Goal: Communication & Community: Connect with others

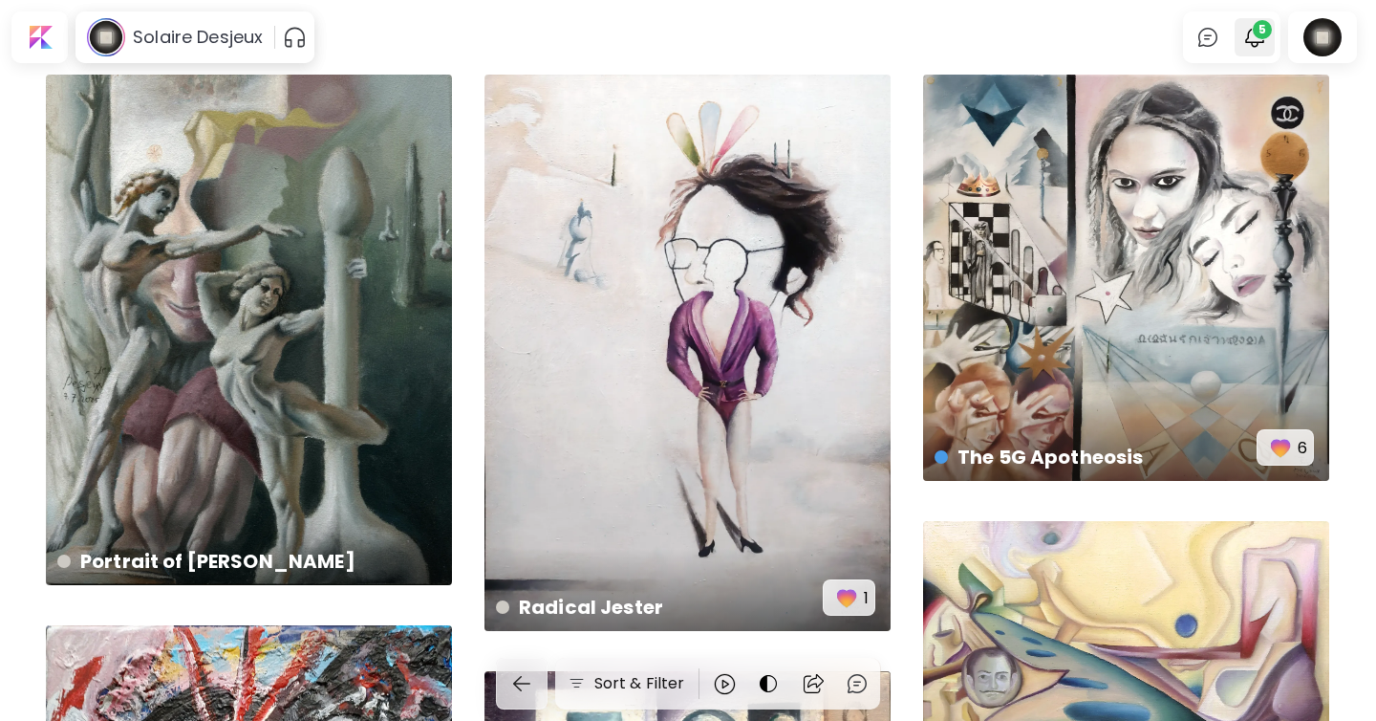
click at [1248, 41] on img "button" at bounding box center [1254, 37] width 23 height 23
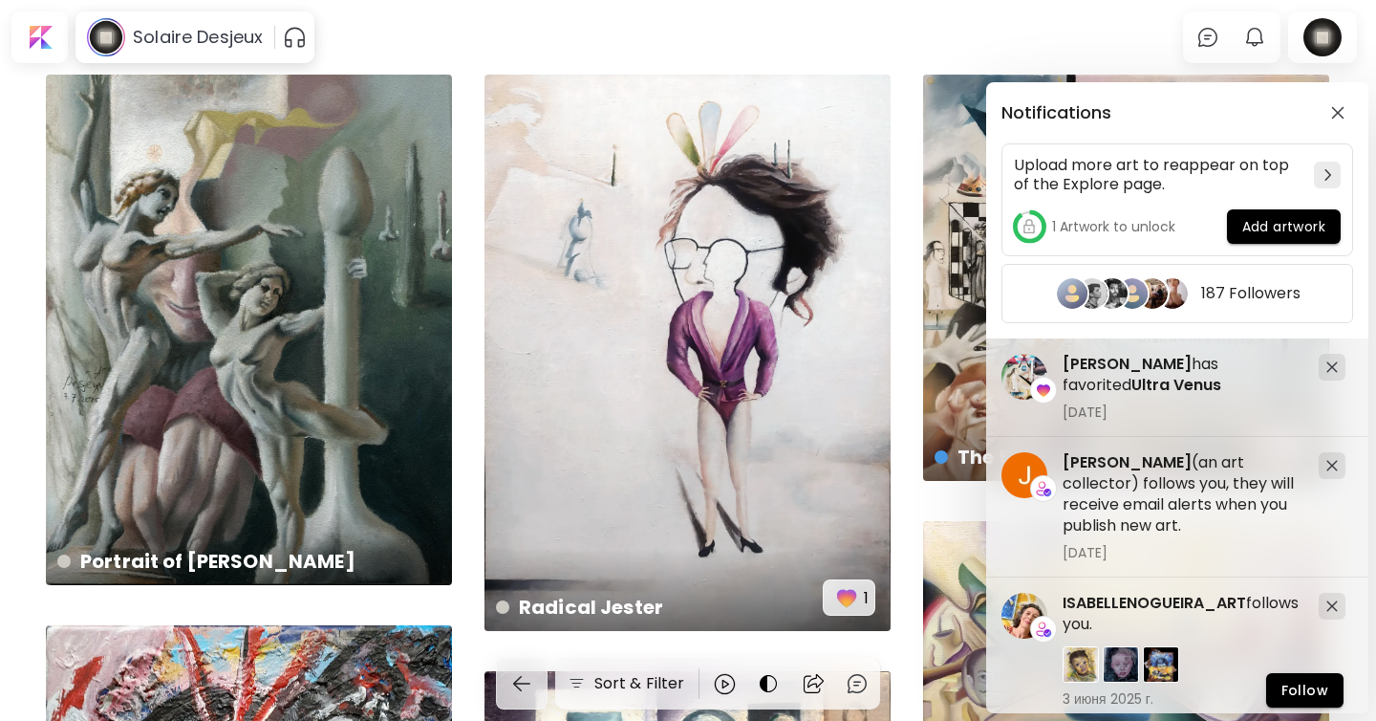
click at [328, 467] on div "Notifications Upload more art to reappear on top of the Explore page. 1 Artwork…" at bounding box center [688, 360] width 1376 height 721
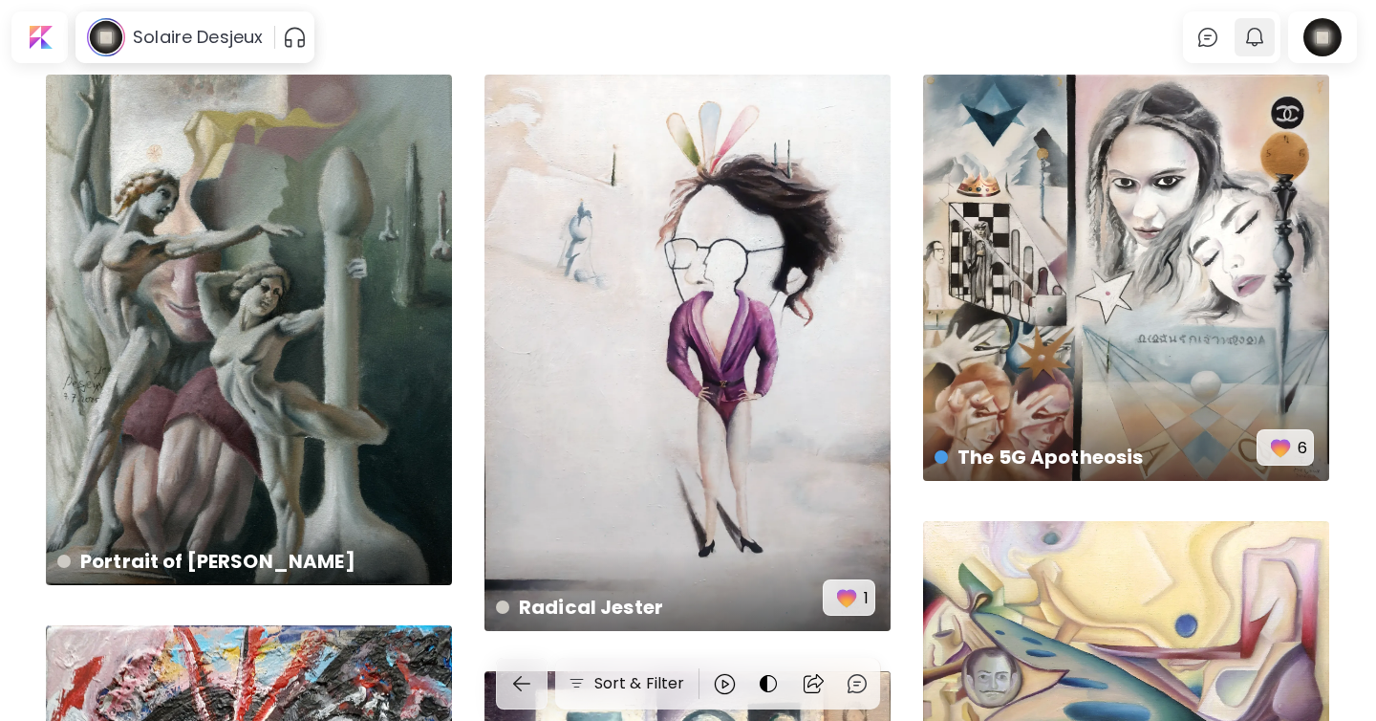
click at [1260, 35] on img "button" at bounding box center [1254, 37] width 23 height 23
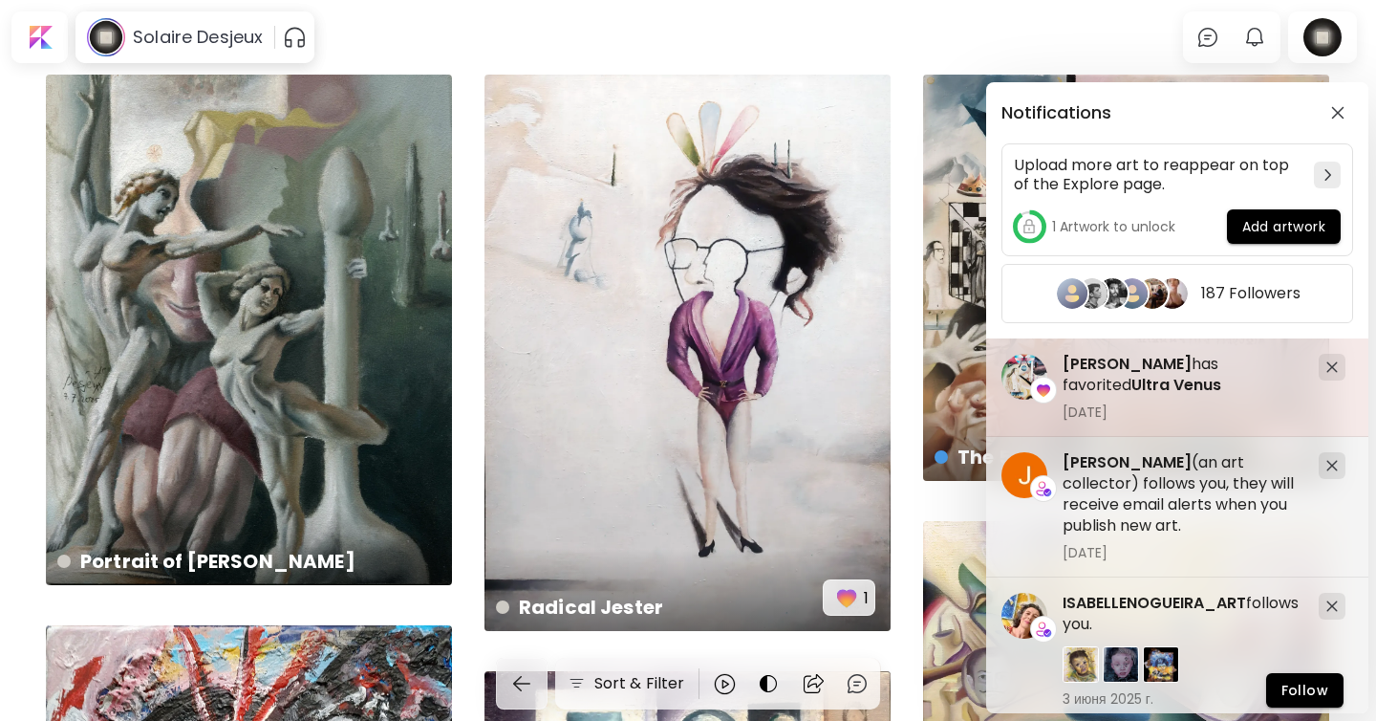
click at [1111, 366] on span "[PERSON_NAME]" at bounding box center [1127, 364] width 129 height 22
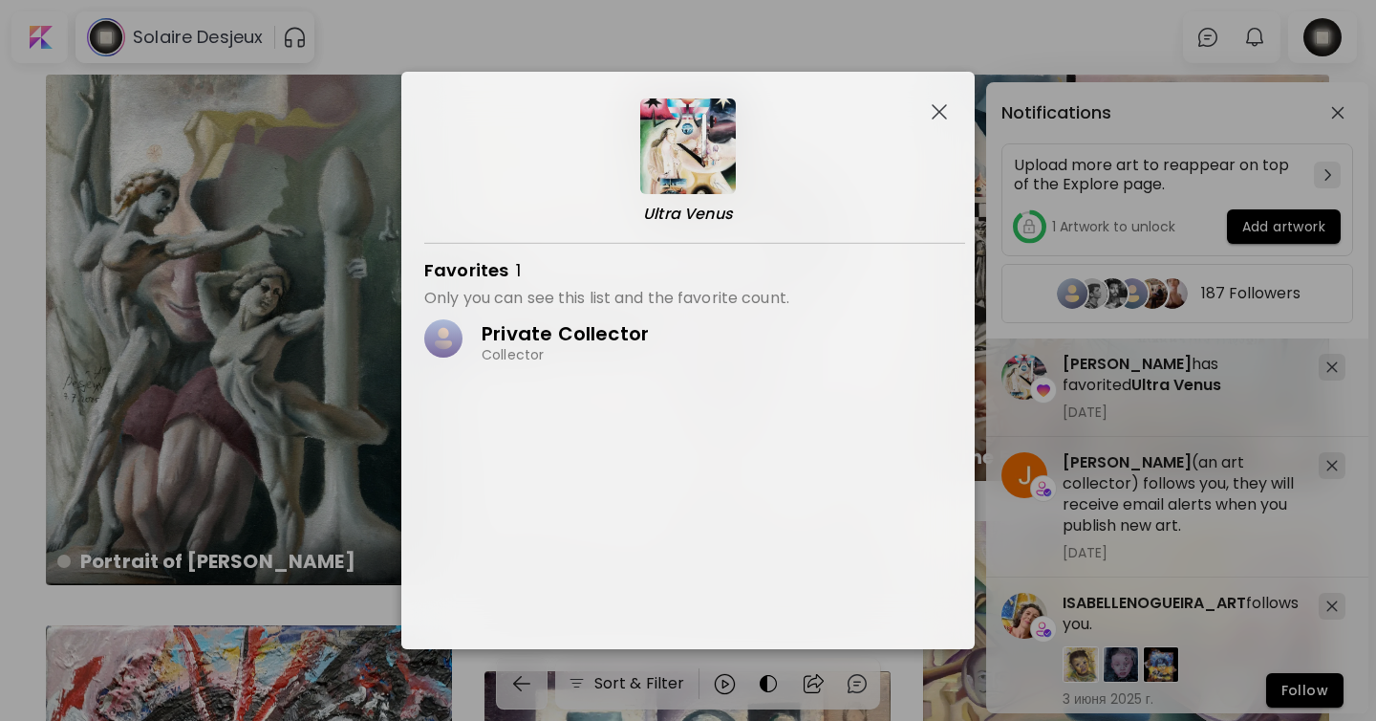
click at [566, 335] on p "Private Collector" at bounding box center [565, 333] width 167 height 25
click at [945, 110] on img "button" at bounding box center [939, 111] width 15 height 15
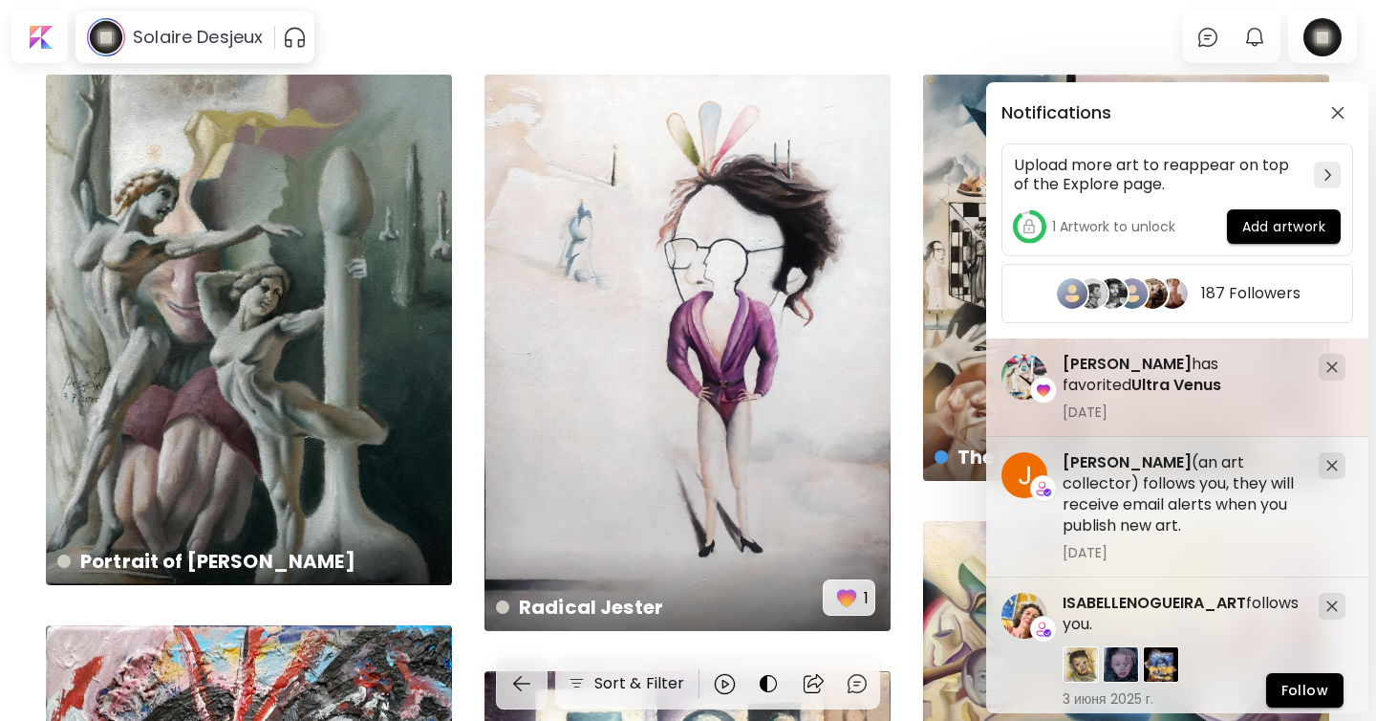
click at [1111, 366] on span "[PERSON_NAME]" at bounding box center [1127, 364] width 129 height 22
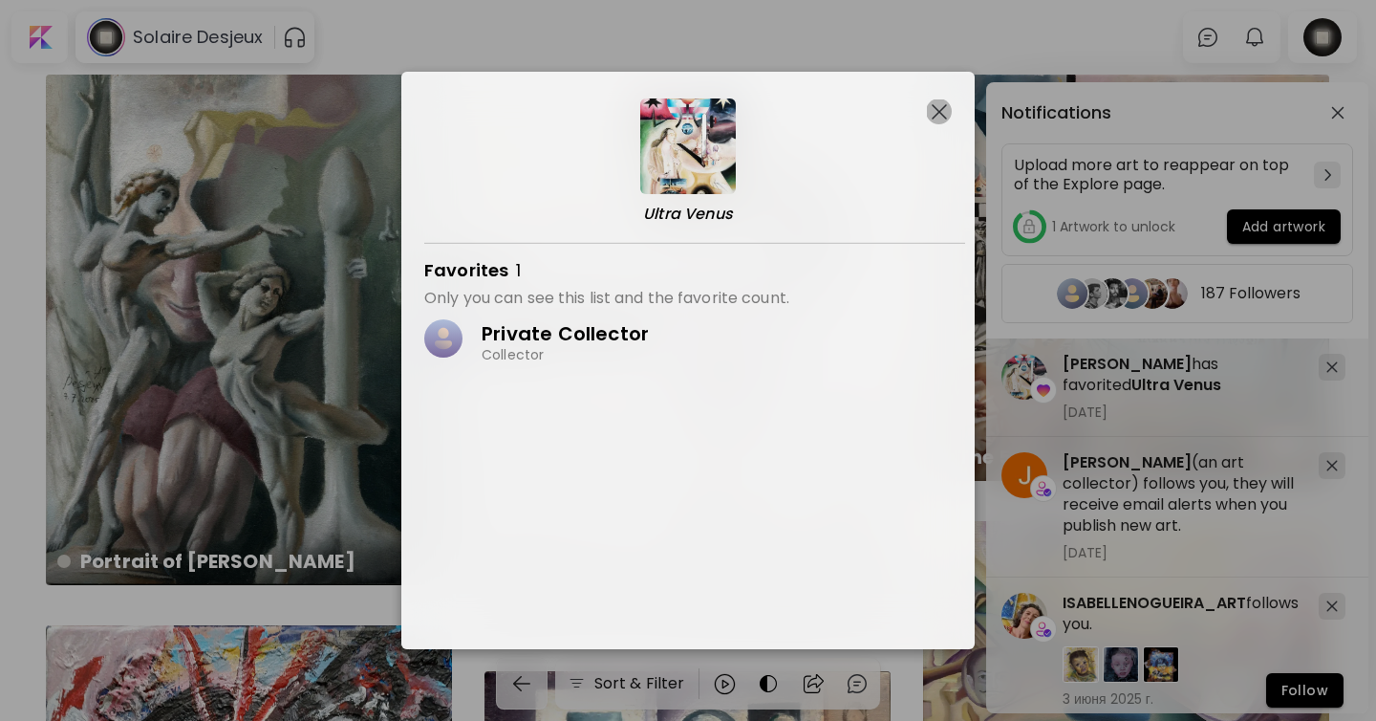
click at [941, 119] on img "button" at bounding box center [939, 111] width 15 height 15
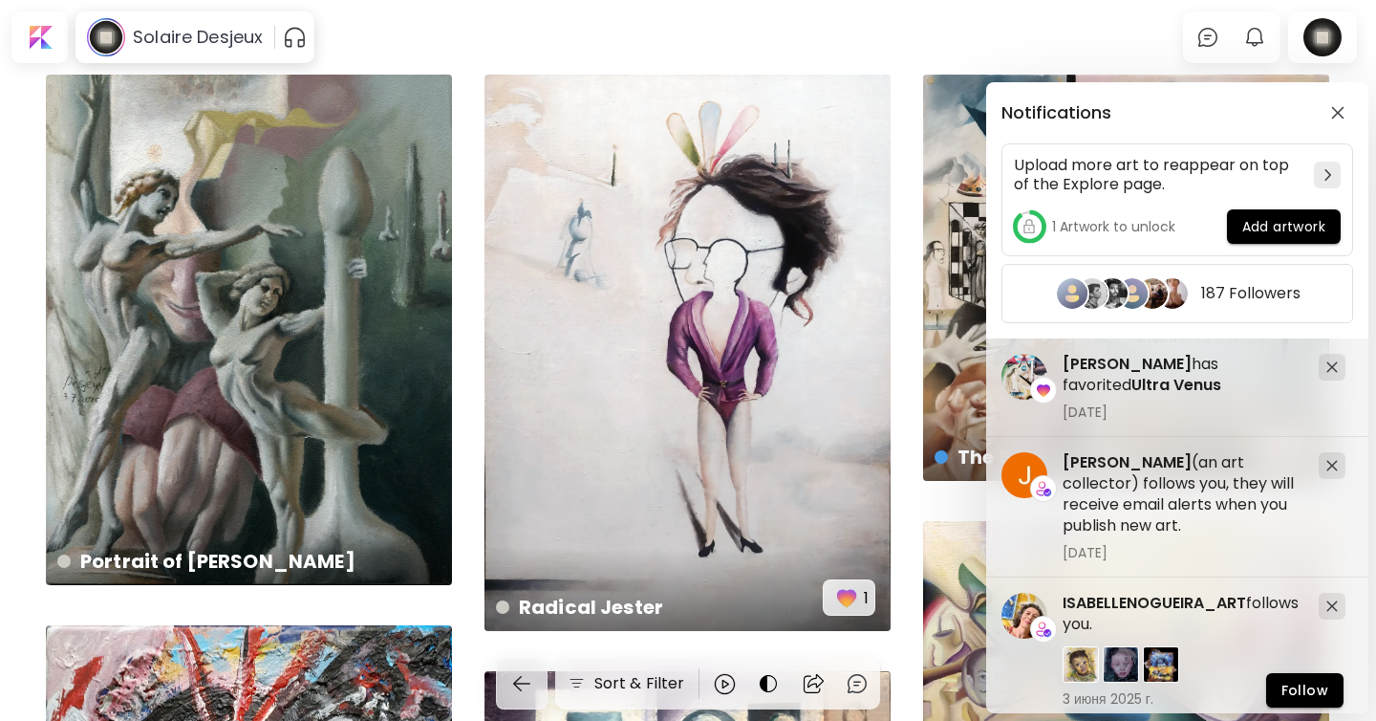
click at [205, 51] on div "Notifications Upload more art to reappear on top of the Explore page. 1 Artwork…" at bounding box center [688, 360] width 1376 height 721
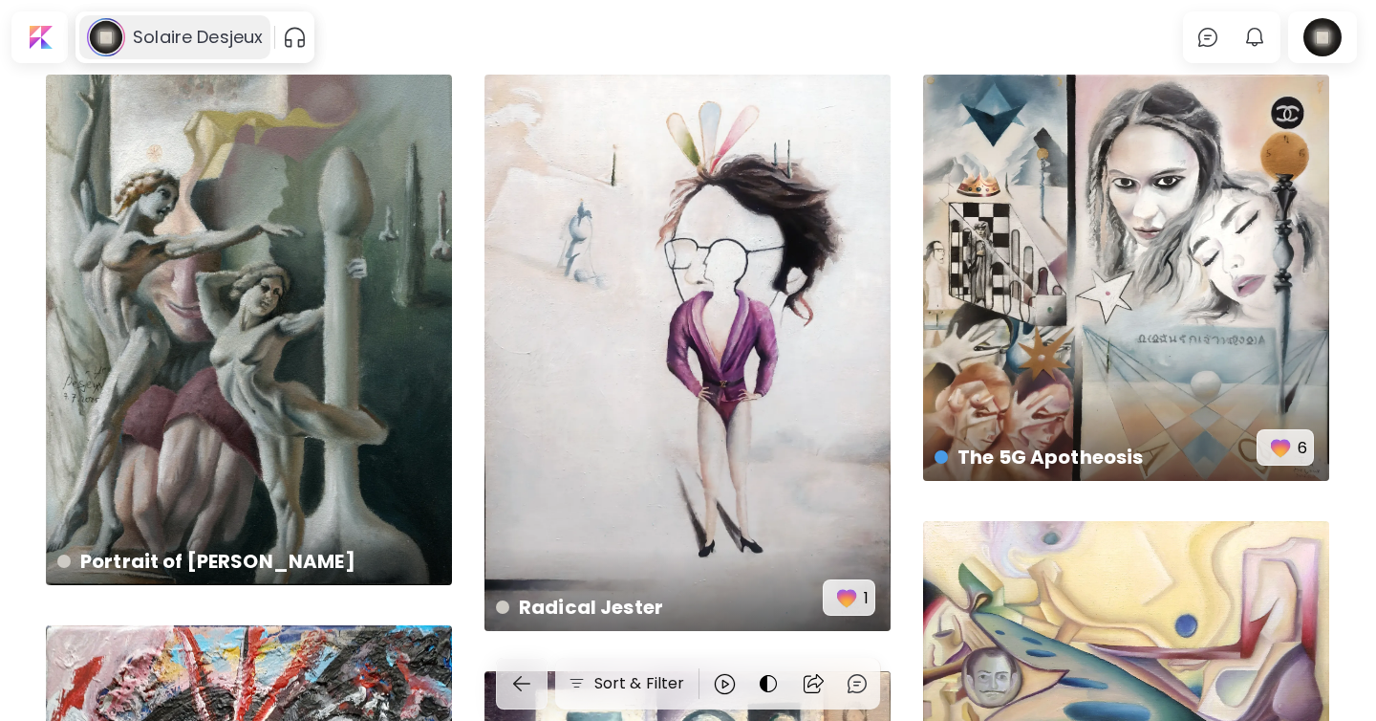
click at [234, 35] on h6 "Solaire Desjeux" at bounding box center [198, 37] width 130 height 23
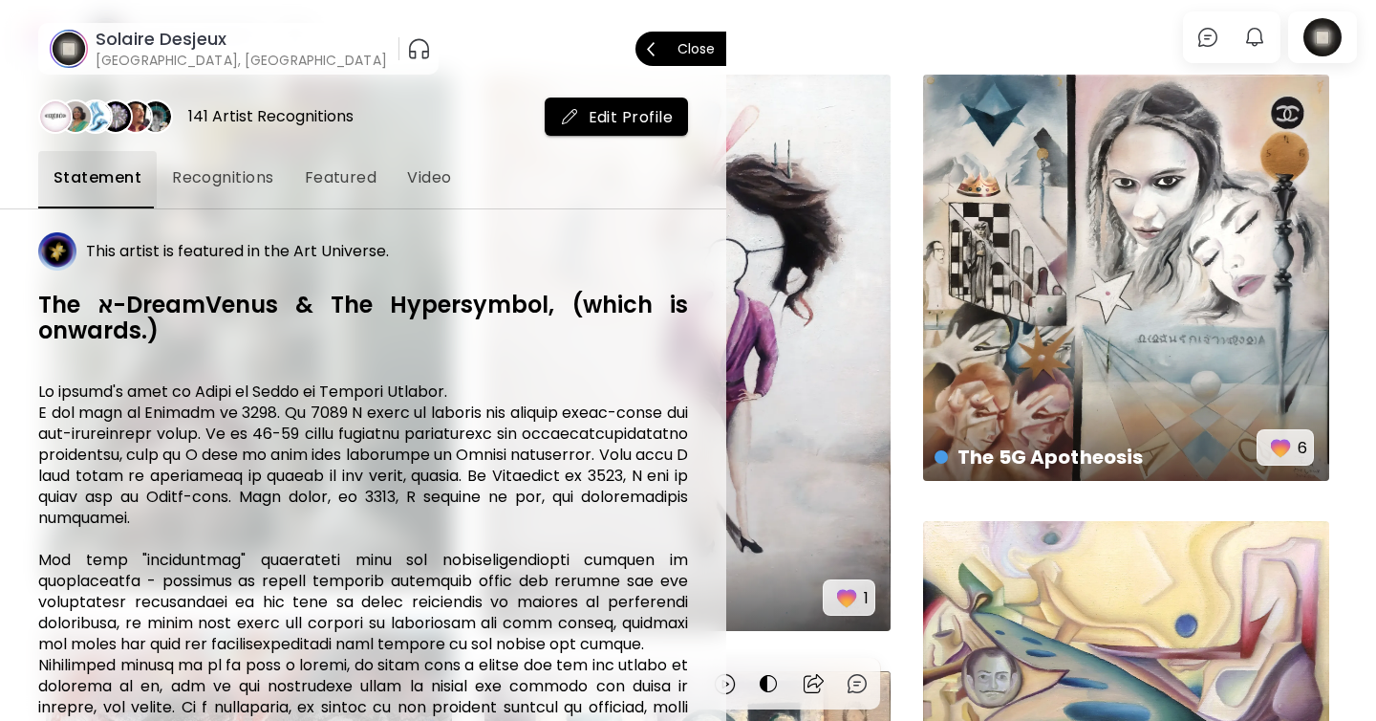
click at [684, 44] on p "Close" at bounding box center [696, 48] width 37 height 13
